Goal: Contribute content: Add original content to the website for others to see

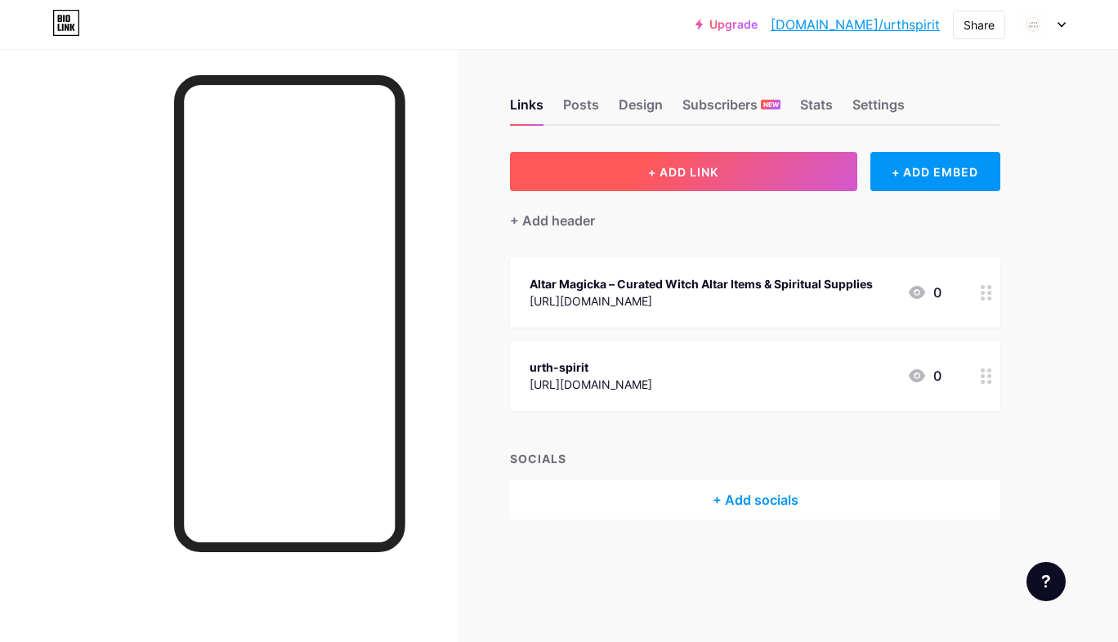
click at [744, 171] on button "+ ADD LINK" at bounding box center [683, 171] width 347 height 39
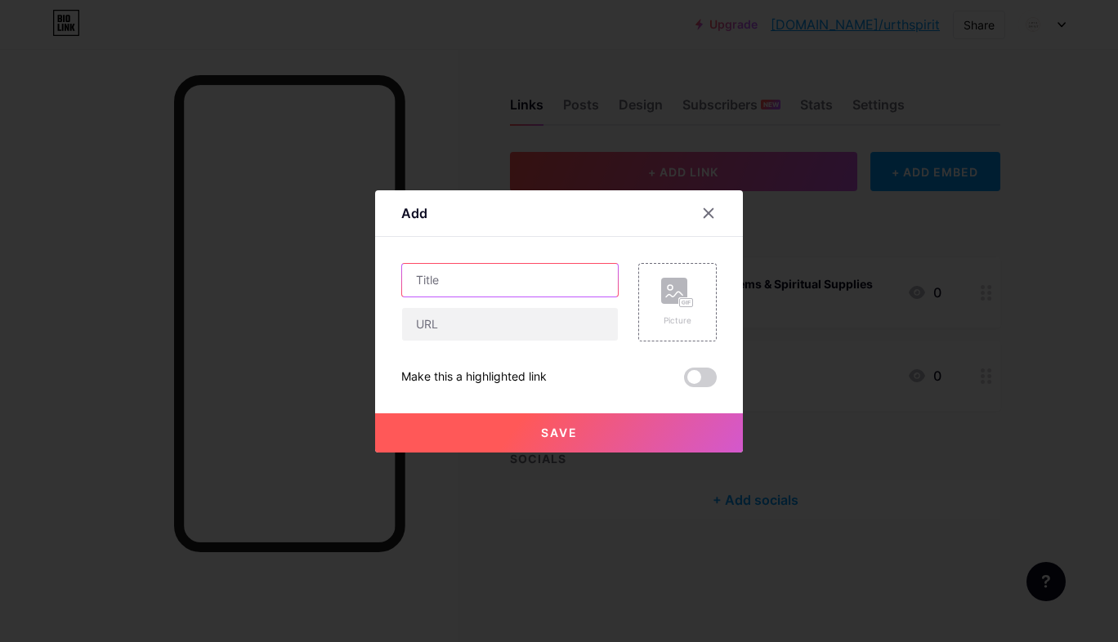
click at [544, 283] on input "text" at bounding box center [510, 280] width 216 height 33
click at [435, 277] on input "text" at bounding box center [510, 280] width 216 height 33
paste input "Handcrafted High-Quality Healing Crystal Jewelry for Positive Energy"
type input "Handcrafted High-Quality Healing Crystal Jewelry for Positive Energy"
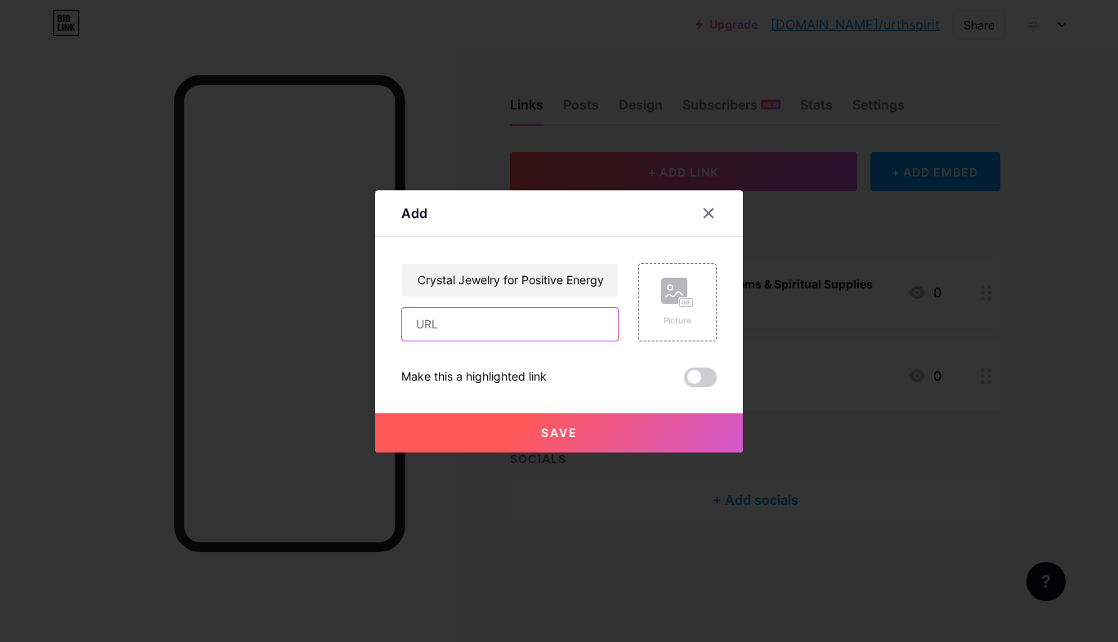
scroll to position [0, 0]
click at [453, 325] on input "text" at bounding box center [510, 324] width 216 height 33
click at [468, 328] on input "text" at bounding box center [510, 324] width 216 height 33
paste input "[URL][DOMAIN_NAME]"
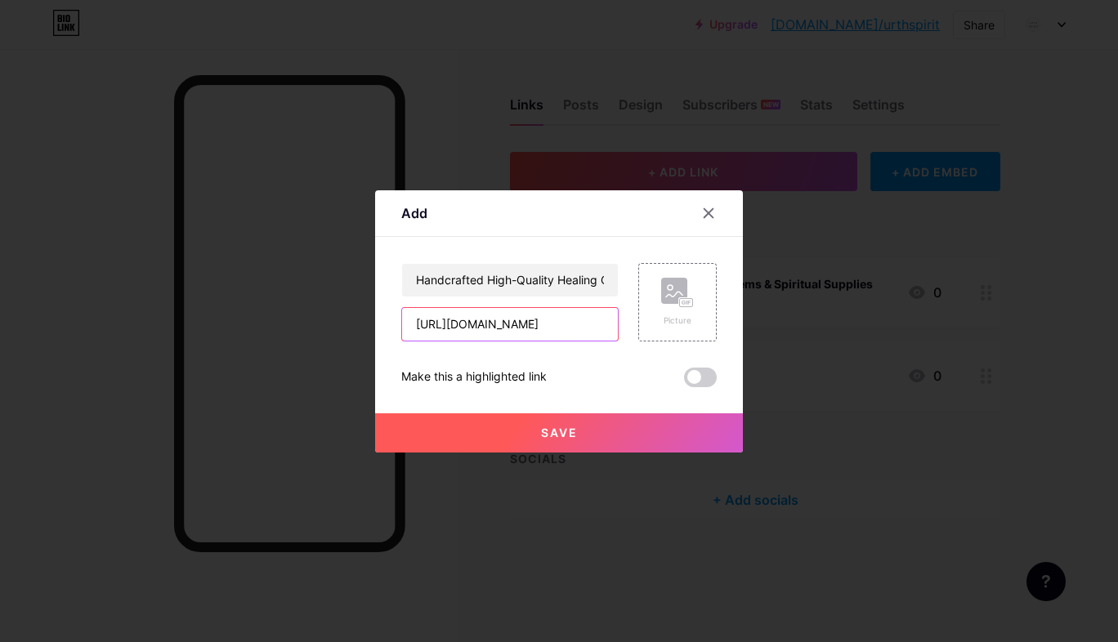
type input "[URL][DOMAIN_NAME]"
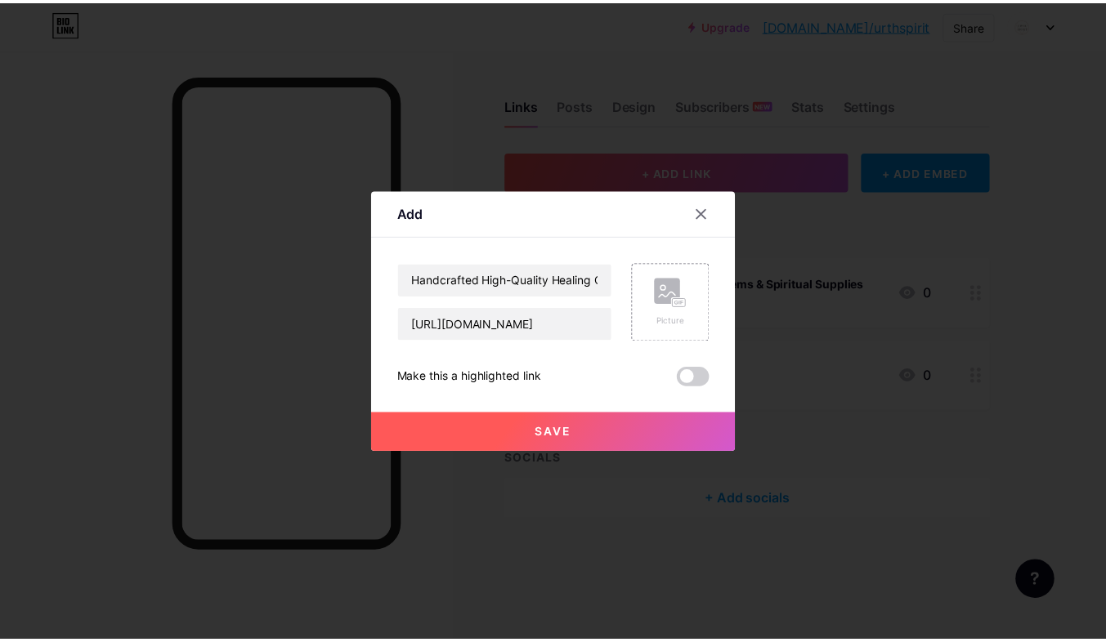
scroll to position [0, 0]
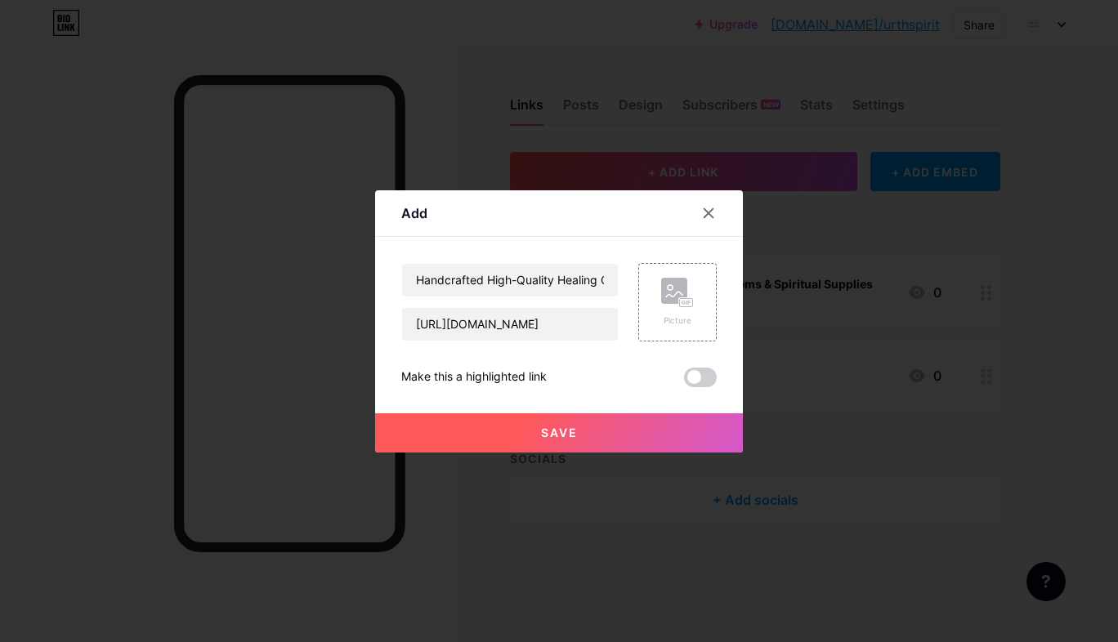
click at [566, 440] on button "Save" at bounding box center [559, 432] width 368 height 39
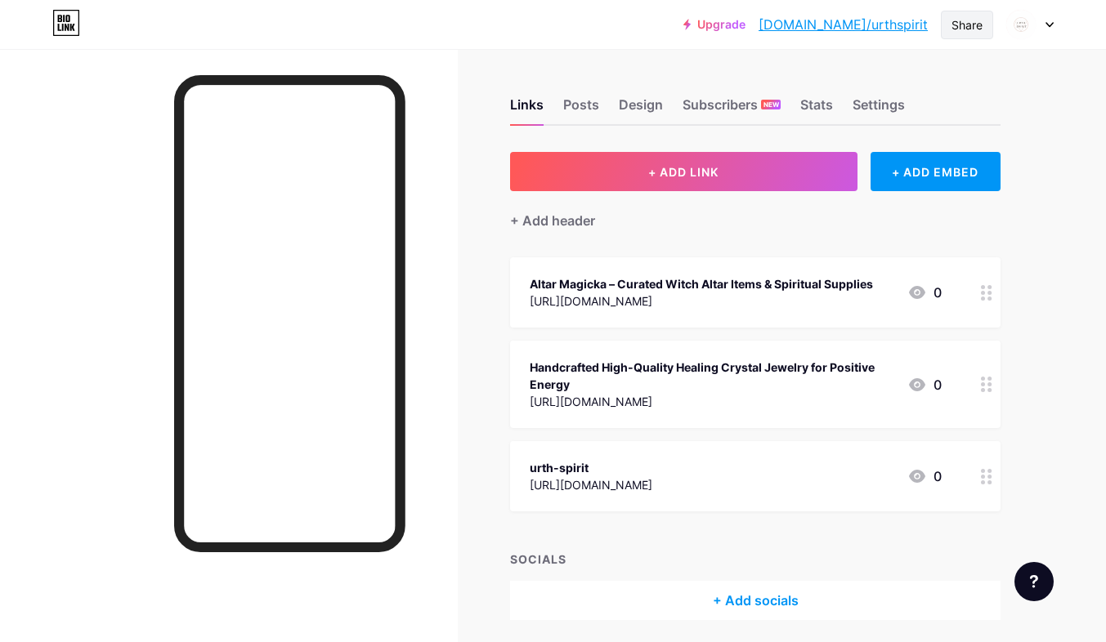
click at [971, 14] on div "Share" at bounding box center [967, 25] width 52 height 29
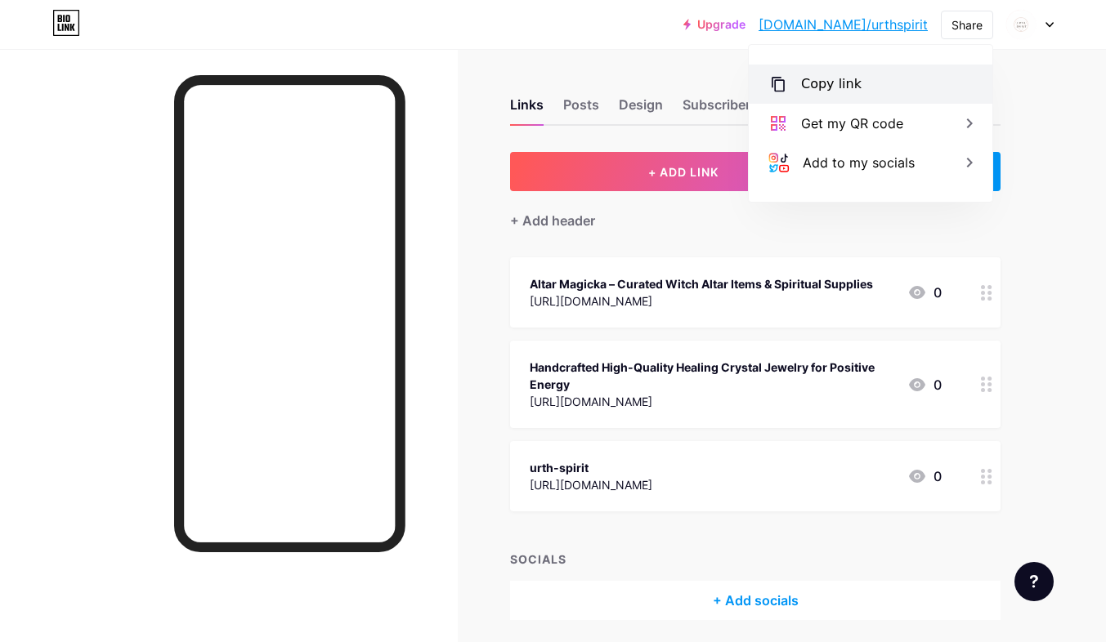
click at [878, 77] on div "Copy link" at bounding box center [870, 84] width 244 height 39
